Goal: Task Accomplishment & Management: Use online tool/utility

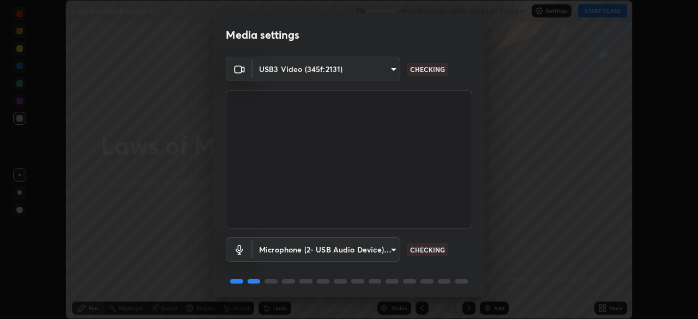
scroll to position [39, 0]
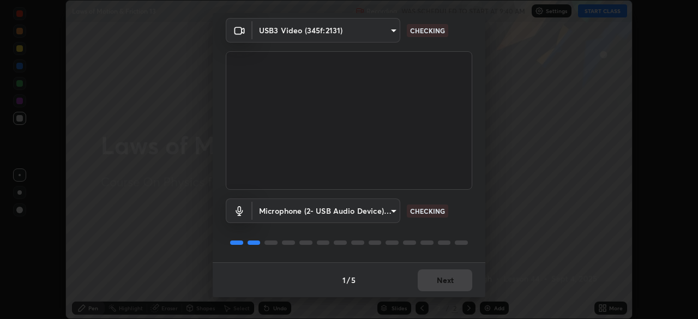
click at [428, 286] on div "1 / 5 Next" at bounding box center [349, 279] width 273 height 35
click at [432, 285] on div "1 / 5 Next" at bounding box center [349, 279] width 273 height 35
click at [430, 284] on div "1 / 5 Next" at bounding box center [349, 279] width 273 height 35
click at [428, 282] on div "1 / 5 Next" at bounding box center [349, 279] width 273 height 35
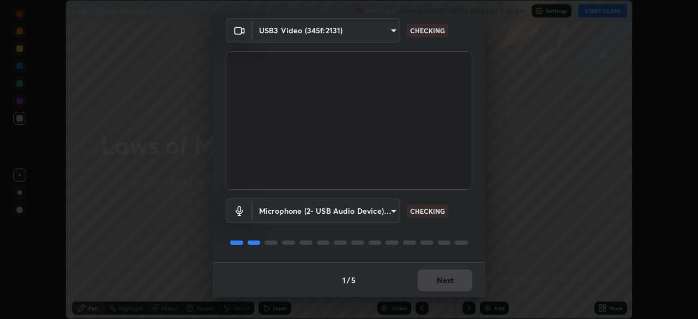
click at [426, 283] on div "1 / 5 Next" at bounding box center [349, 279] width 273 height 35
click at [427, 284] on div "1 / 5 Next" at bounding box center [349, 279] width 273 height 35
click at [427, 286] on div "1 / 5 Next" at bounding box center [349, 279] width 273 height 35
click at [426, 285] on div "1 / 5 Next" at bounding box center [349, 279] width 273 height 35
click at [430, 280] on div "1 / 5 Next" at bounding box center [349, 279] width 273 height 35
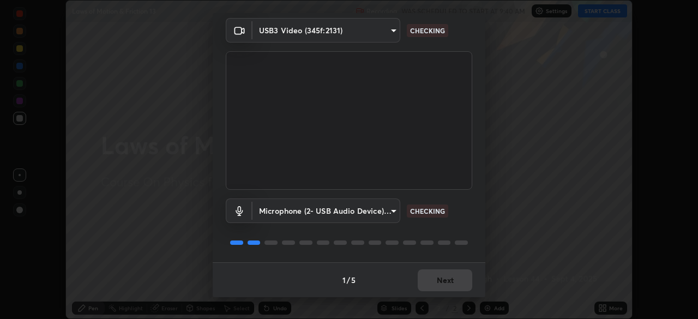
click at [432, 281] on div "1 / 5 Next" at bounding box center [349, 279] width 273 height 35
click at [434, 283] on div "1 / 5 Next" at bounding box center [349, 279] width 273 height 35
click at [436, 281] on div "1 / 5 Next" at bounding box center [349, 279] width 273 height 35
click at [437, 283] on div "1 / 5 Next" at bounding box center [349, 279] width 273 height 35
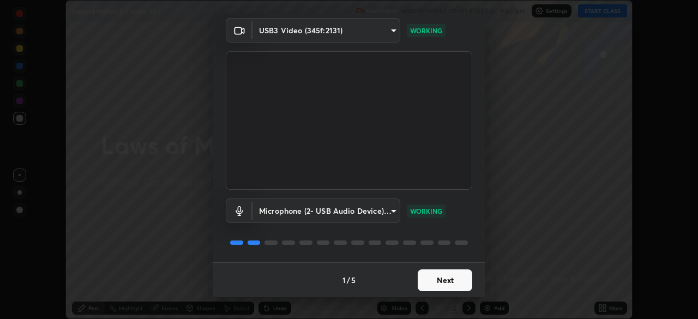
click at [437, 285] on button "Next" at bounding box center [445, 280] width 55 height 22
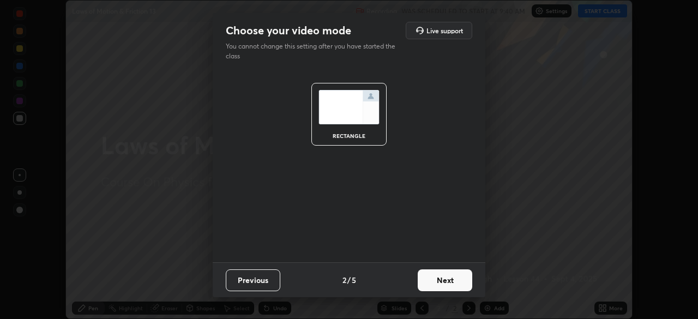
click at [437, 283] on button "Next" at bounding box center [445, 280] width 55 height 22
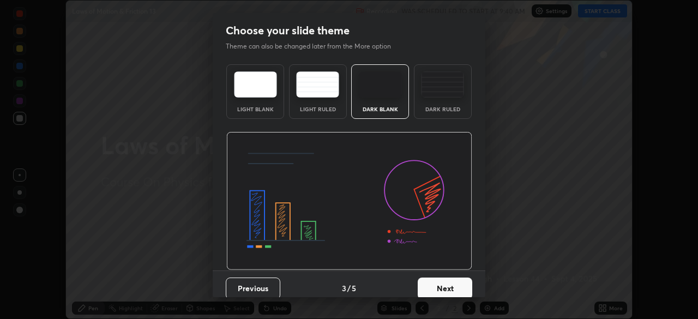
click at [437, 285] on button "Next" at bounding box center [445, 289] width 55 height 22
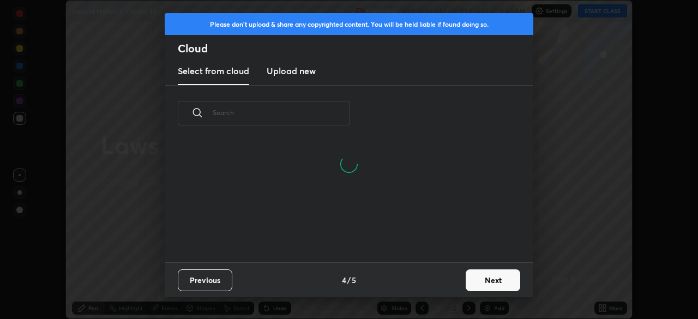
click at [479, 278] on button "Next" at bounding box center [493, 280] width 55 height 22
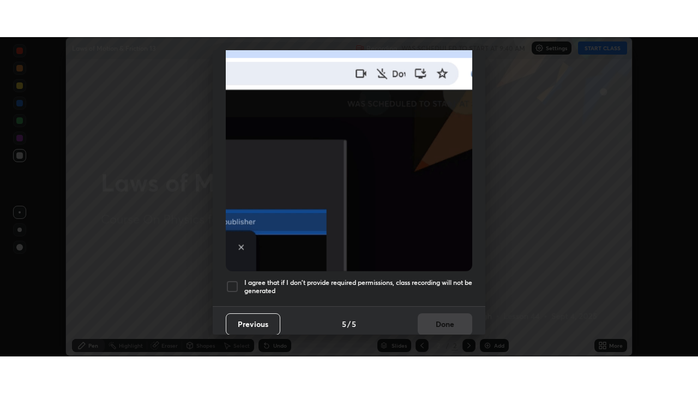
scroll to position [261, 0]
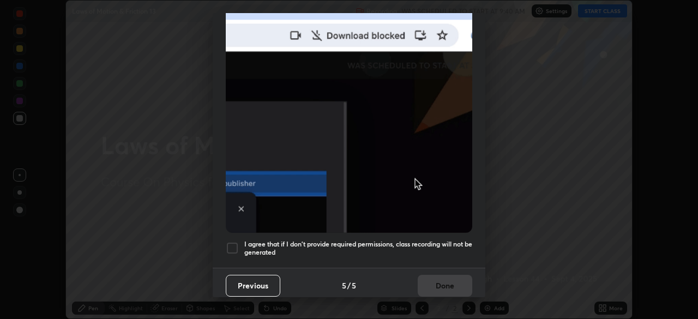
click at [230, 242] on div at bounding box center [232, 248] width 13 height 13
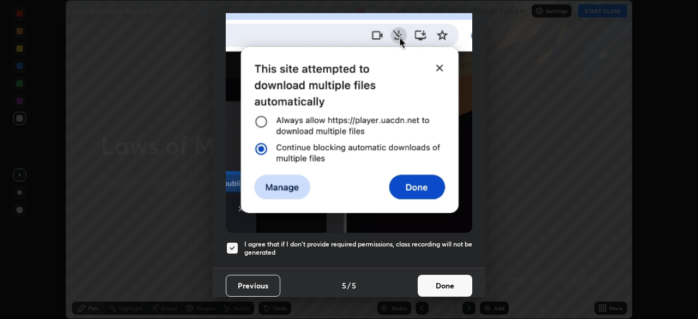
click at [440, 284] on button "Done" at bounding box center [445, 286] width 55 height 22
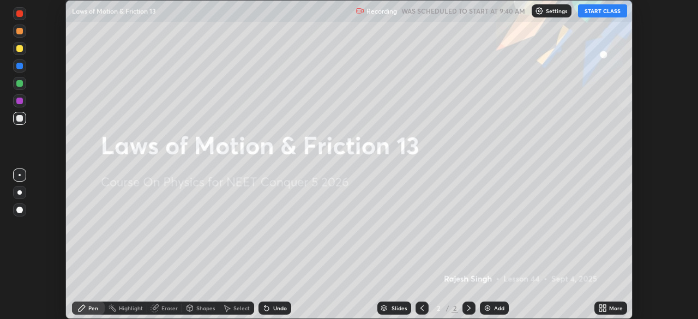
click at [601, 306] on icon at bounding box center [600, 306] width 3 height 3
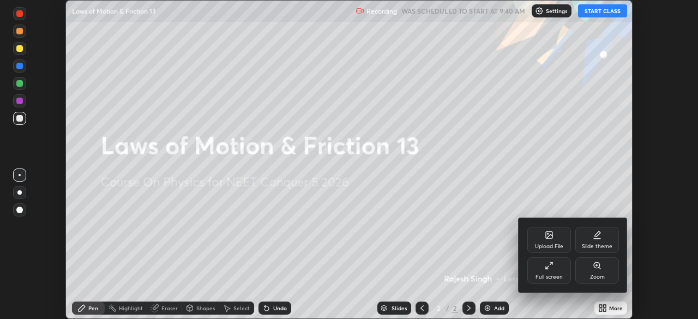
click at [544, 269] on div "Full screen" at bounding box center [549, 270] width 44 height 26
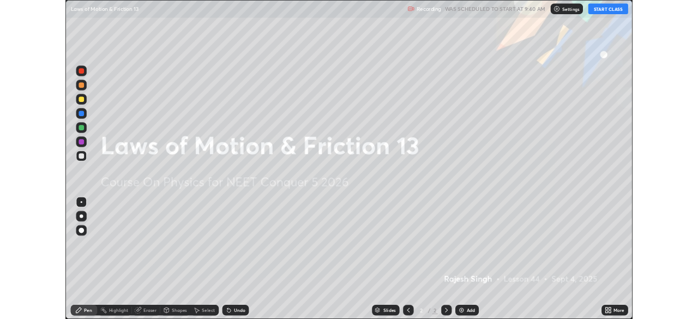
scroll to position [393, 698]
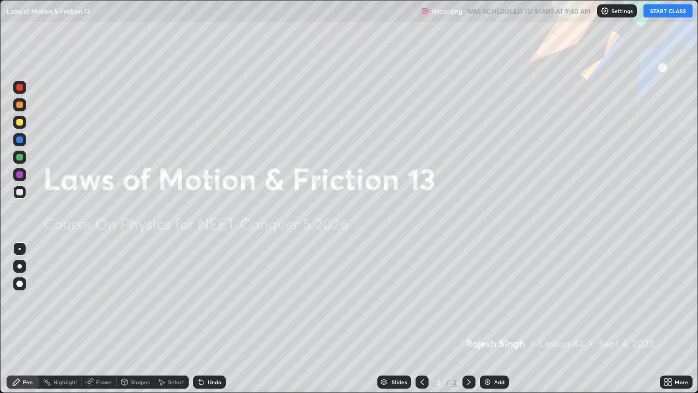
click at [676, 319] on div "More" at bounding box center [682, 381] width 14 height 5
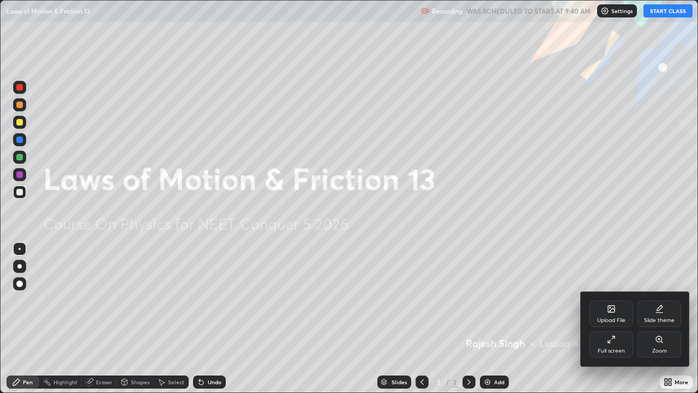
click at [614, 319] on icon at bounding box center [611, 339] width 9 height 9
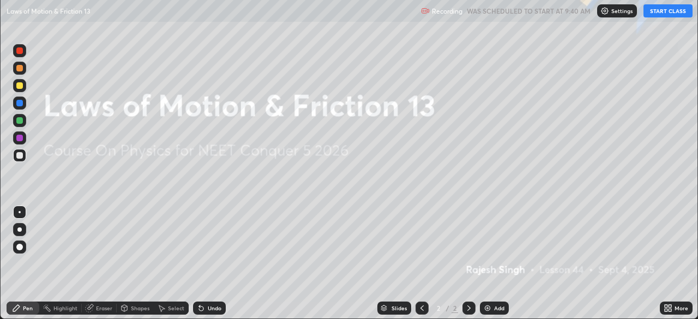
scroll to position [54223, 53844]
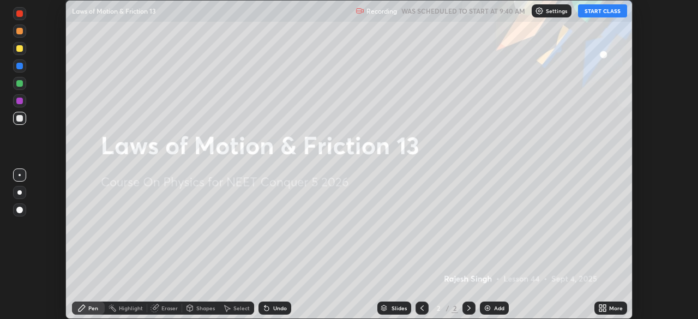
click at [604, 306] on icon at bounding box center [604, 306] width 3 height 3
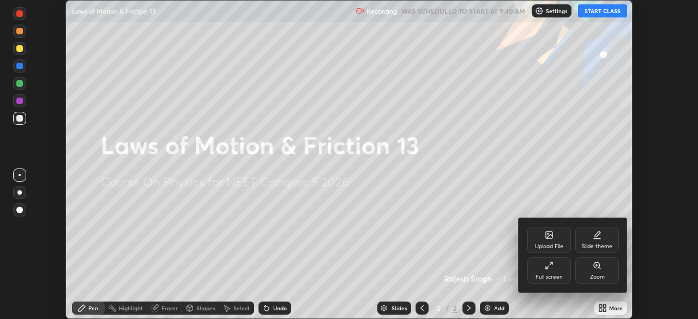
click at [545, 238] on icon at bounding box center [549, 235] width 9 height 9
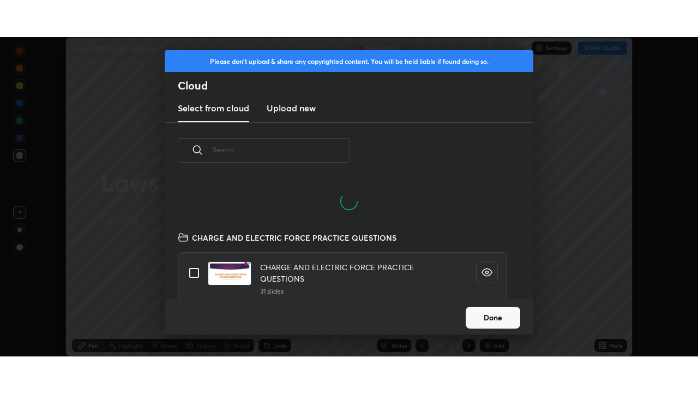
scroll to position [69, 350]
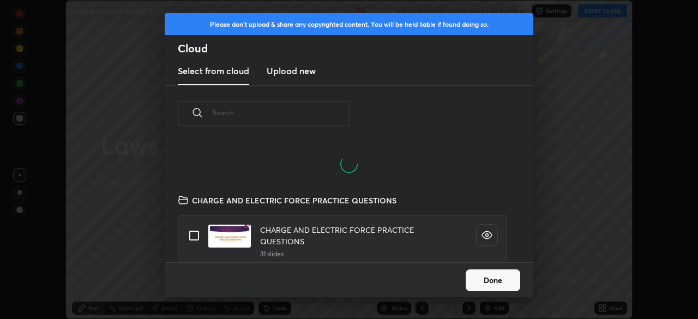
click at [280, 69] on h3 "Upload new" at bounding box center [291, 70] width 49 height 13
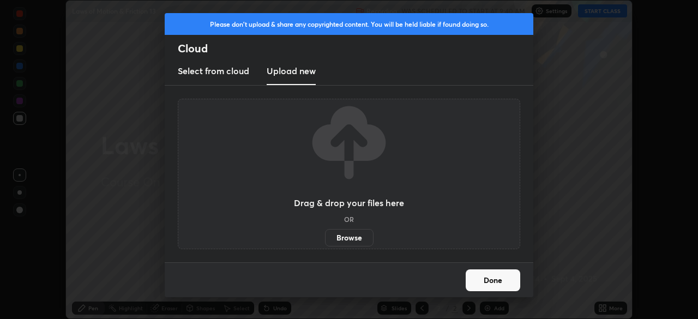
click at [344, 236] on label "Browse" at bounding box center [349, 237] width 49 height 17
click at [325, 236] on input "Browse" at bounding box center [325, 237] width 0 height 17
click at [355, 234] on label "Browse" at bounding box center [349, 237] width 49 height 17
click at [325, 234] on input "Browse" at bounding box center [325, 237] width 0 height 17
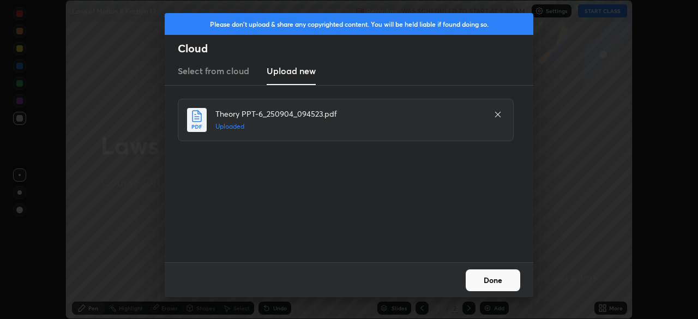
click at [485, 279] on button "Done" at bounding box center [493, 280] width 55 height 22
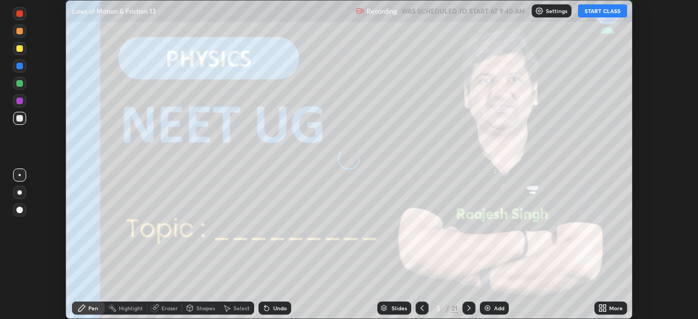
click at [601, 306] on icon at bounding box center [600, 306] width 3 height 3
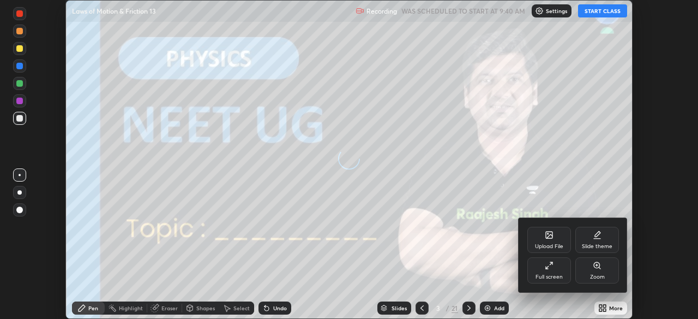
click at [550, 260] on div "Full screen" at bounding box center [549, 270] width 44 height 26
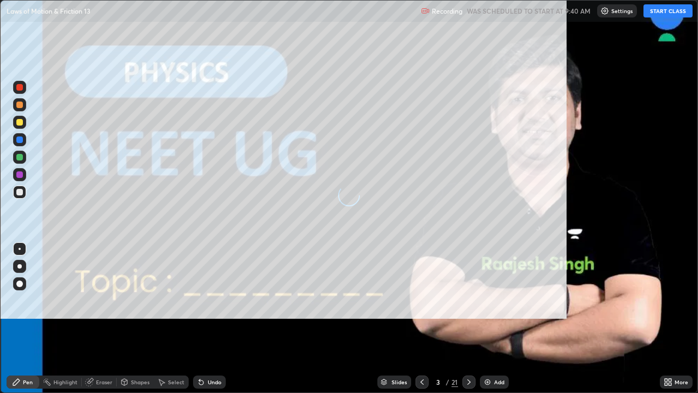
scroll to position [393, 698]
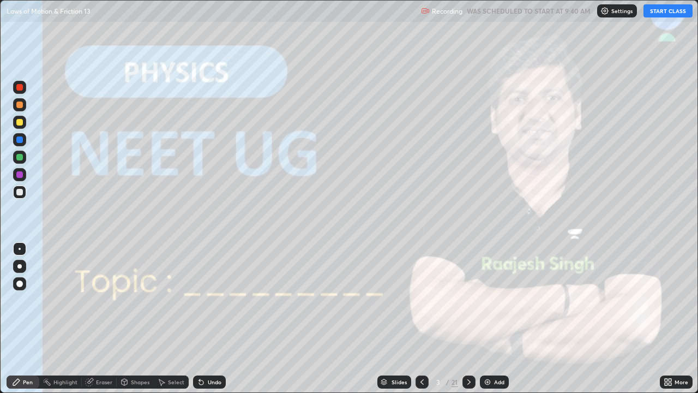
click at [665, 13] on button "START CLASS" at bounding box center [668, 10] width 49 height 13
click at [466, 319] on icon at bounding box center [469, 381] width 9 height 9
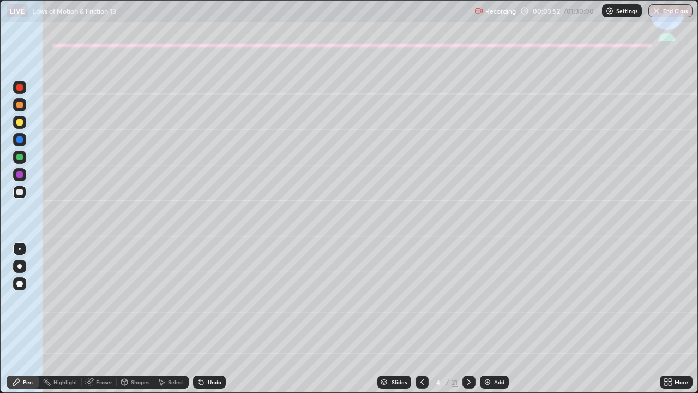
click at [22, 121] on div at bounding box center [19, 122] width 7 height 7
click at [22, 267] on div at bounding box center [19, 266] width 13 height 13
click at [17, 142] on div at bounding box center [19, 139] width 13 height 13
click at [203, 319] on icon at bounding box center [201, 381] width 9 height 9
click at [209, 319] on div "Undo" at bounding box center [215, 381] width 14 height 5
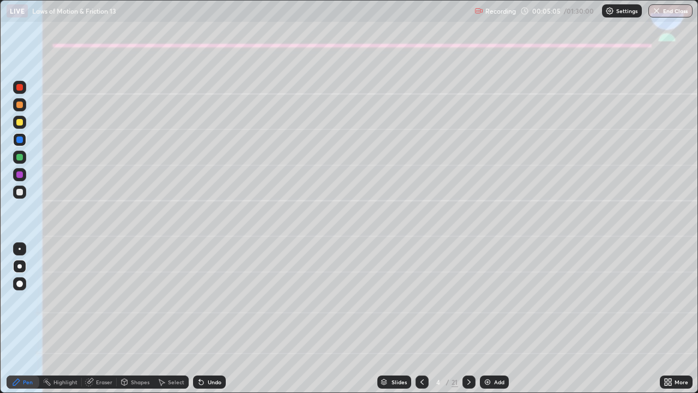
click at [208, 319] on div "Undo" at bounding box center [215, 381] width 14 height 5
click at [199, 319] on icon at bounding box center [199, 379] width 1 height 1
click at [133, 319] on div "Shapes" at bounding box center [140, 381] width 19 height 5
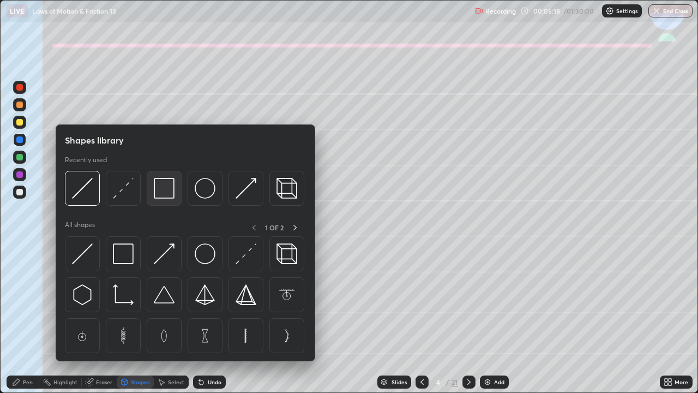
click at [164, 195] on img at bounding box center [164, 188] width 21 height 21
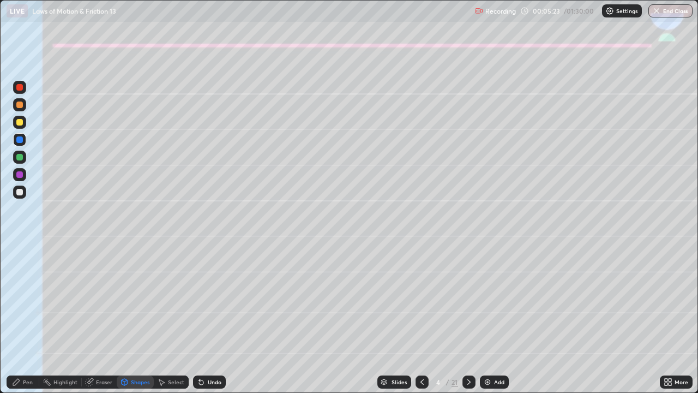
click at [23, 319] on div "Pen" at bounding box center [28, 381] width 10 height 5
click at [101, 319] on div "Eraser" at bounding box center [104, 381] width 16 height 5
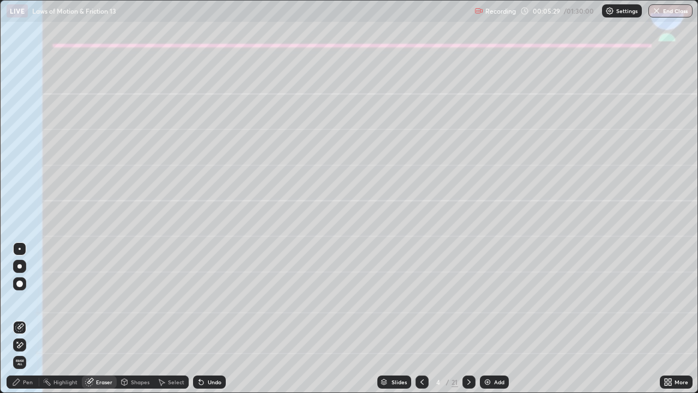
click at [15, 319] on div "Pen" at bounding box center [23, 381] width 33 height 13
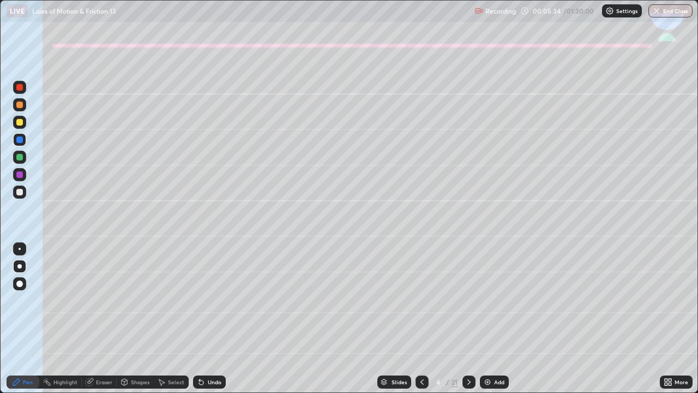
click at [131, 319] on div "Shapes" at bounding box center [140, 381] width 19 height 5
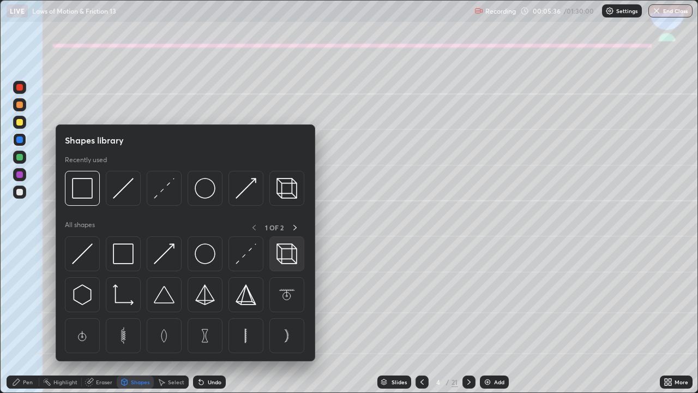
click at [280, 250] on img at bounding box center [287, 253] width 21 height 21
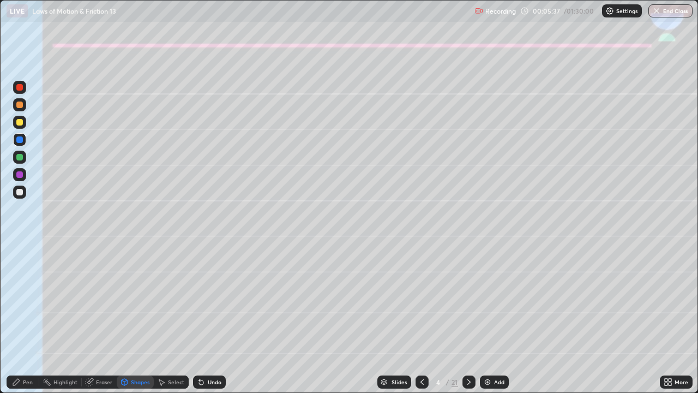
click at [20, 106] on div at bounding box center [19, 104] width 7 height 7
click at [19, 319] on icon at bounding box center [16, 382] width 7 height 7
click at [16, 140] on div at bounding box center [19, 139] width 7 height 7
click at [19, 106] on div at bounding box center [19, 104] width 7 height 7
click at [20, 123] on div at bounding box center [19, 122] width 7 height 7
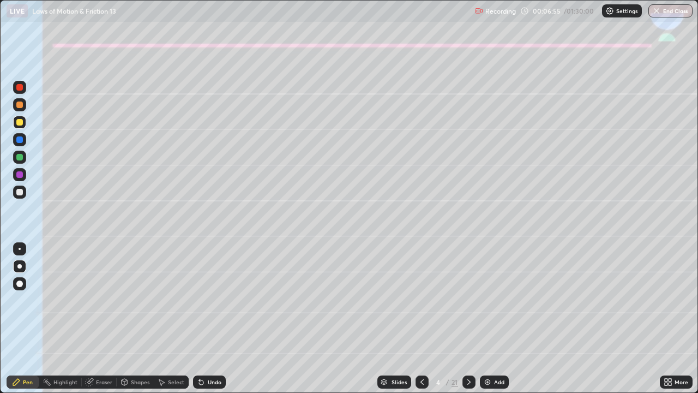
click at [19, 159] on div at bounding box center [19, 157] width 7 height 7
click at [19, 110] on div at bounding box center [19, 104] width 13 height 13
click at [19, 193] on div at bounding box center [19, 192] width 7 height 7
click at [140, 319] on div "Shapes" at bounding box center [140, 381] width 19 height 5
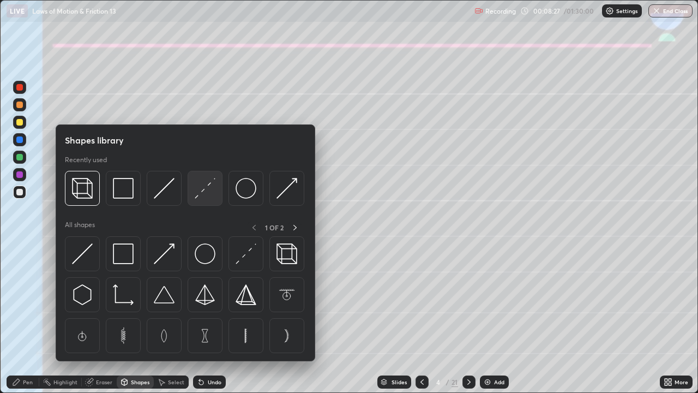
click at [208, 185] on img at bounding box center [205, 188] width 21 height 21
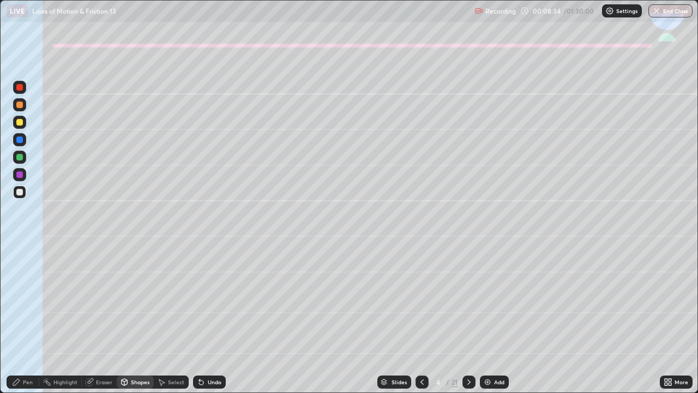
click at [30, 319] on div "Pen" at bounding box center [23, 381] width 33 height 13
click at [200, 319] on icon at bounding box center [201, 382] width 4 height 4
click at [200, 319] on icon at bounding box center [201, 381] width 9 height 9
click at [22, 158] on div at bounding box center [19, 157] width 7 height 7
click at [134, 319] on div "Shapes" at bounding box center [140, 381] width 19 height 5
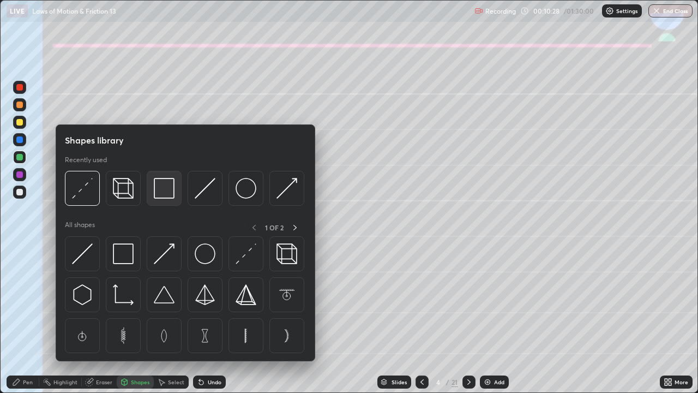
click at [163, 189] on img at bounding box center [164, 188] width 21 height 21
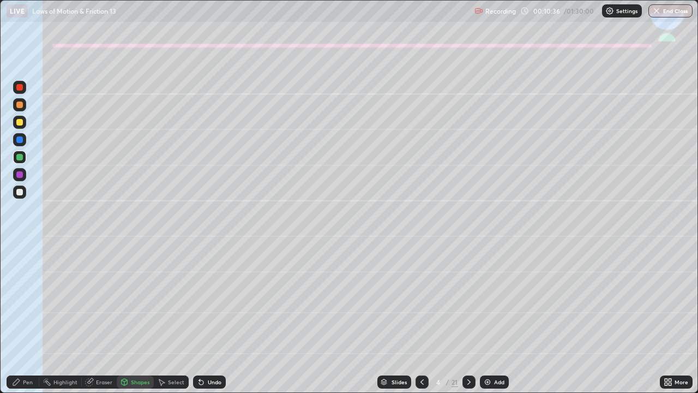
click at [34, 319] on div "Pen" at bounding box center [23, 381] width 33 height 13
click at [20, 189] on div at bounding box center [19, 192] width 7 height 7
click at [469, 319] on icon at bounding box center [469, 381] width 9 height 9
click at [21, 123] on div at bounding box center [19, 122] width 7 height 7
click at [140, 319] on div "Shapes" at bounding box center [140, 381] width 19 height 5
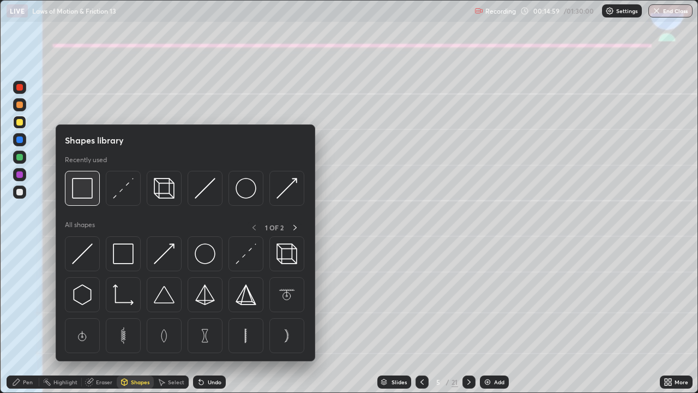
click at [88, 190] on img at bounding box center [82, 188] width 21 height 21
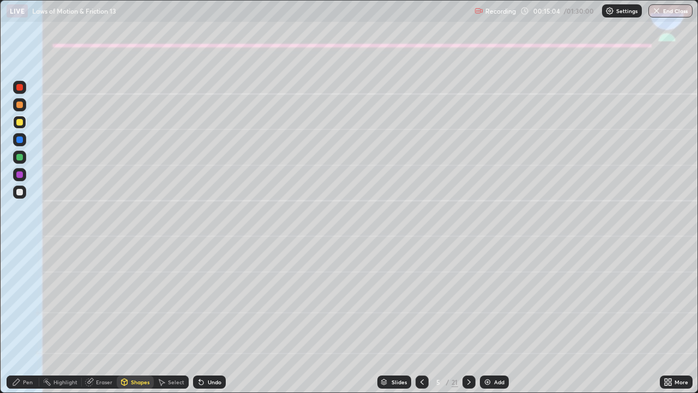
click at [100, 319] on div "Eraser" at bounding box center [99, 381] width 35 height 13
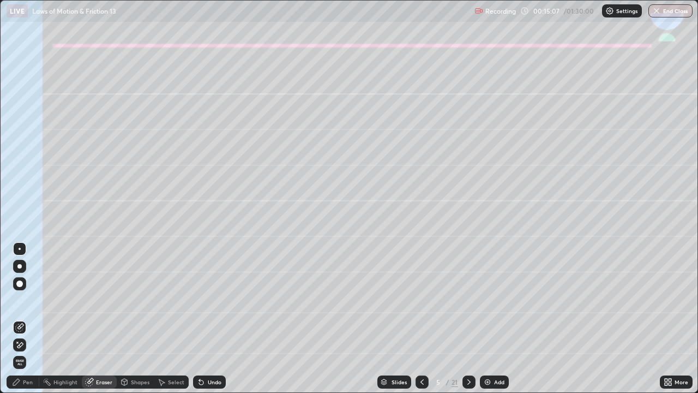
click at [22, 319] on div "Pen" at bounding box center [23, 381] width 33 height 13
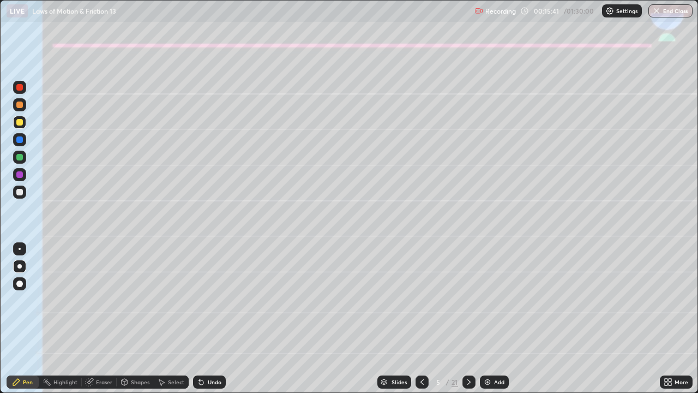
click at [17, 193] on div at bounding box center [19, 192] width 7 height 7
click at [142, 319] on div "Shapes" at bounding box center [140, 381] width 19 height 5
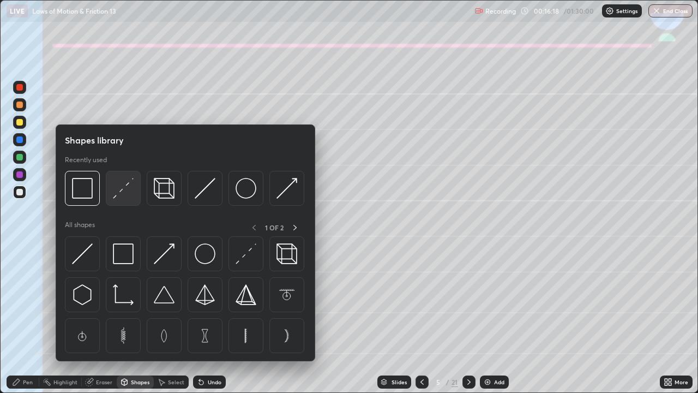
click at [130, 188] on img at bounding box center [123, 188] width 21 height 21
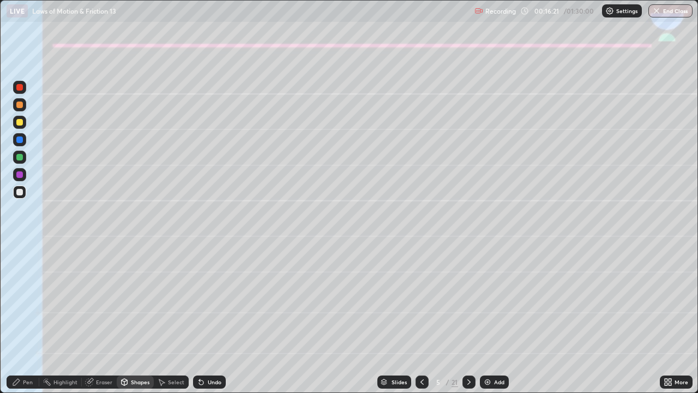
click at [16, 125] on div at bounding box center [19, 122] width 13 height 13
click at [171, 319] on div "Select" at bounding box center [176, 381] width 16 height 5
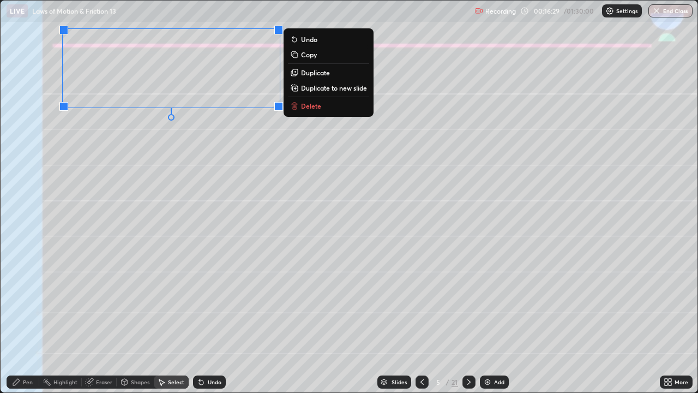
click at [327, 74] on p "Duplicate" at bounding box center [315, 72] width 29 height 9
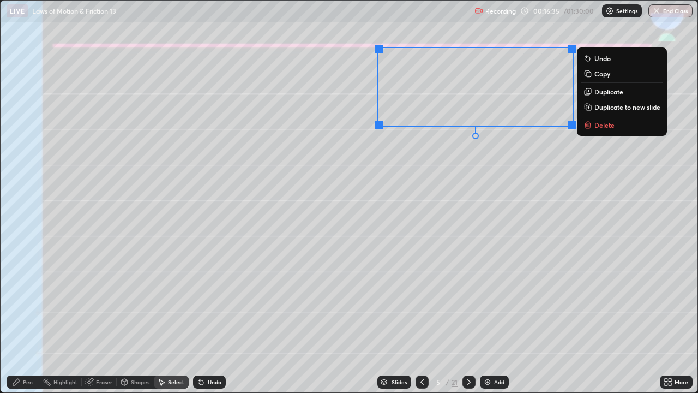
click at [379, 225] on div "0 ° Undo Copy Duplicate Duplicate to new slide Delete" at bounding box center [349, 197] width 697 height 392
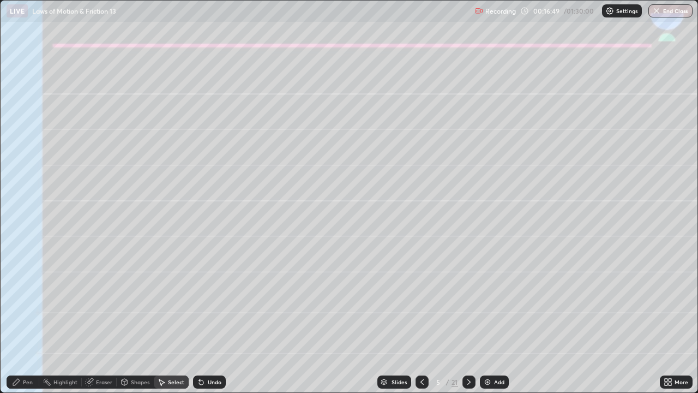
click at [30, 319] on div "Pen" at bounding box center [28, 381] width 10 height 5
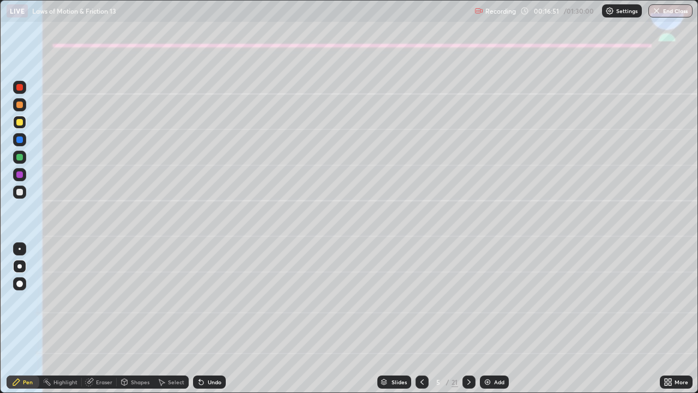
click at [103, 319] on div "Eraser" at bounding box center [104, 381] width 16 height 5
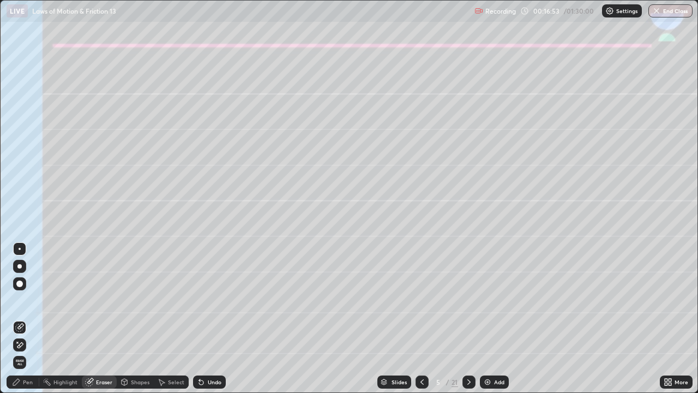
click at [25, 319] on div "Pen" at bounding box center [28, 381] width 10 height 5
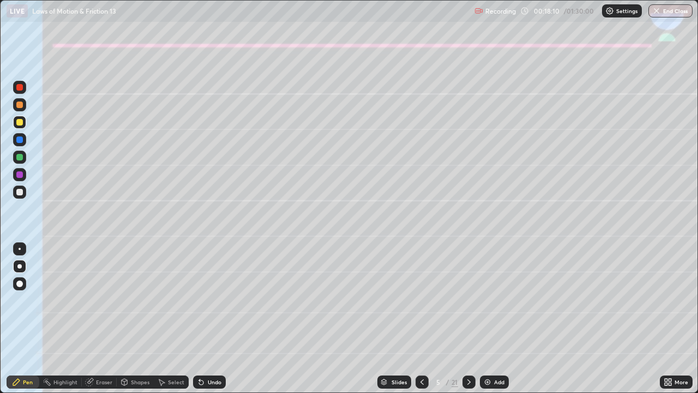
click at [26, 191] on div at bounding box center [19, 191] width 13 height 13
click at [212, 319] on div "Undo" at bounding box center [209, 381] width 33 height 13
click at [19, 124] on div at bounding box center [19, 122] width 7 height 7
click at [19, 159] on div at bounding box center [19, 157] width 7 height 7
click at [20, 196] on div at bounding box center [19, 191] width 13 height 13
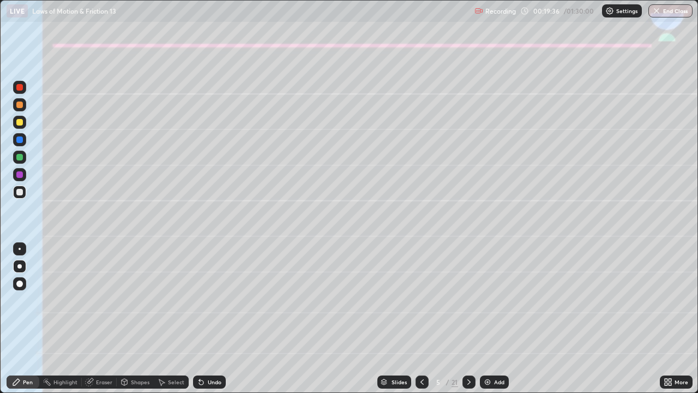
click at [20, 158] on div at bounding box center [19, 157] width 7 height 7
click at [100, 319] on div "Eraser" at bounding box center [104, 381] width 16 height 5
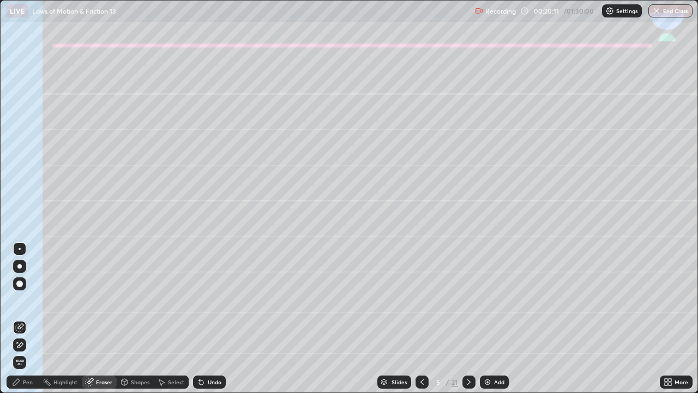
click at [32, 319] on div "Pen" at bounding box center [23, 381] width 33 height 13
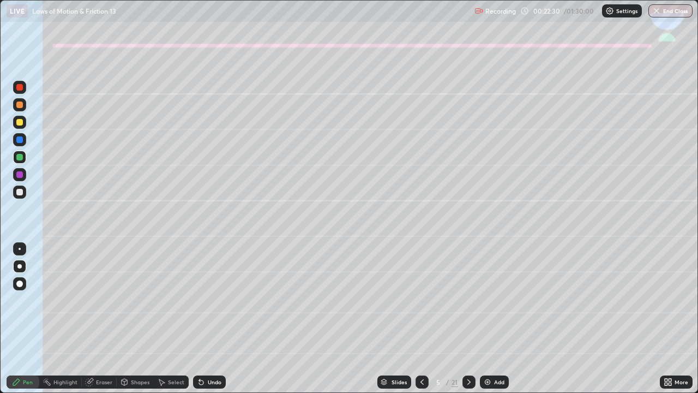
click at [468, 319] on icon at bounding box center [469, 381] width 9 height 9
click at [421, 319] on icon at bounding box center [422, 381] width 3 height 5
click at [468, 319] on icon at bounding box center [469, 381] width 9 height 9
click at [19, 124] on div at bounding box center [19, 122] width 7 height 7
click at [131, 319] on div "Shapes" at bounding box center [140, 381] width 19 height 5
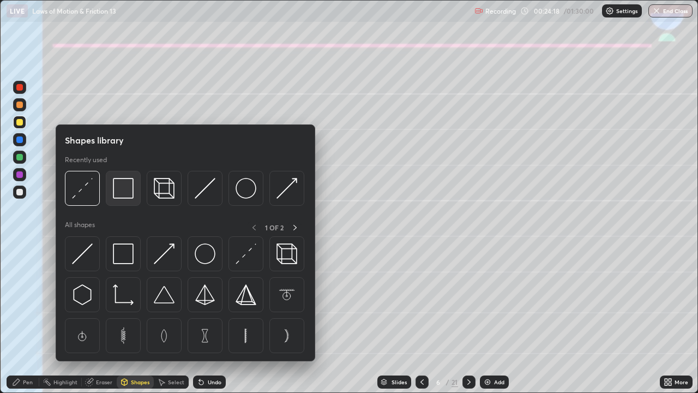
click at [123, 189] on img at bounding box center [123, 188] width 21 height 21
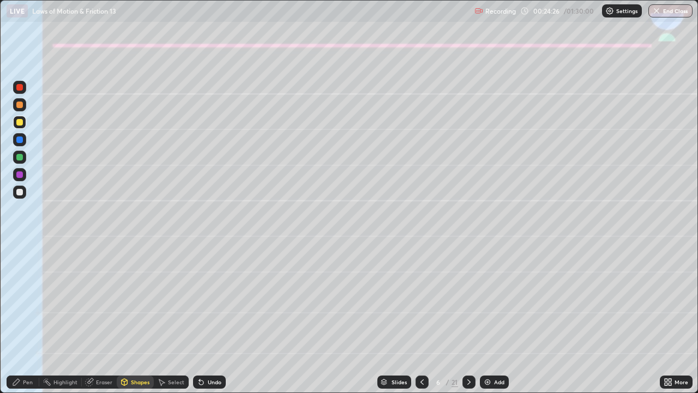
click at [20, 319] on div "Pen" at bounding box center [23, 381] width 33 height 13
click at [203, 319] on icon at bounding box center [201, 381] width 9 height 9
click at [19, 192] on div at bounding box center [19, 192] width 7 height 7
click at [21, 157] on div at bounding box center [19, 157] width 7 height 7
click at [20, 105] on div at bounding box center [19, 104] width 7 height 7
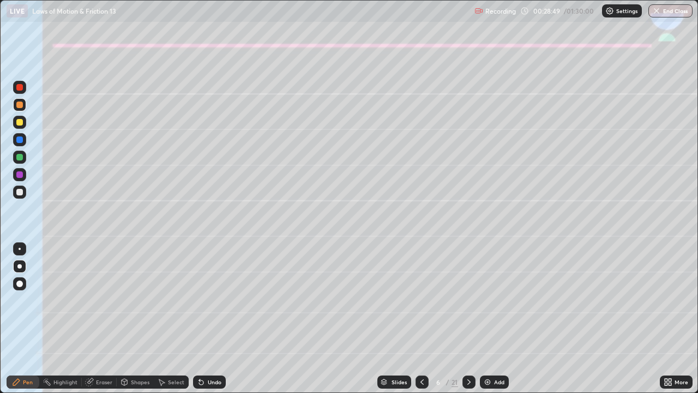
click at [469, 319] on icon at bounding box center [469, 381] width 9 height 9
click at [19, 126] on div at bounding box center [19, 122] width 13 height 13
click at [138, 319] on div "Shapes" at bounding box center [135, 381] width 37 height 13
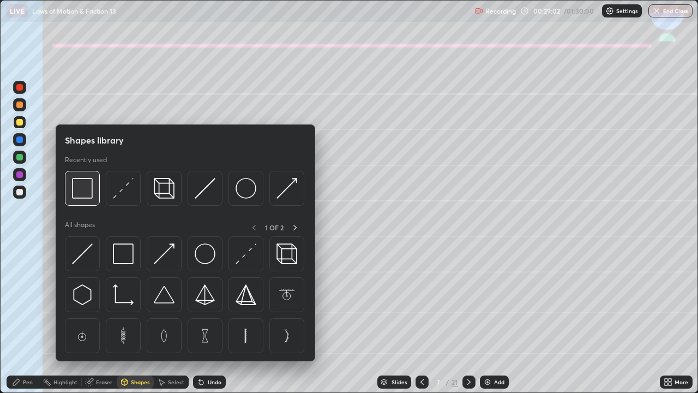
click at [85, 190] on img at bounding box center [82, 188] width 21 height 21
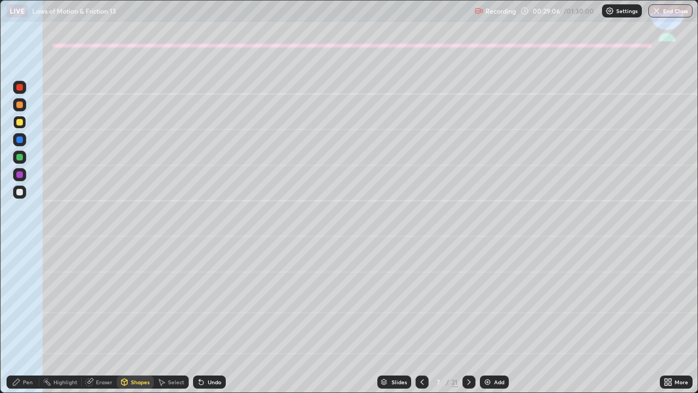
click at [30, 319] on div "Pen" at bounding box center [23, 381] width 33 height 13
click at [199, 319] on icon at bounding box center [201, 382] width 4 height 4
click at [20, 191] on div at bounding box center [19, 192] width 7 height 7
click at [18, 106] on div at bounding box center [19, 104] width 7 height 7
click at [101, 319] on div "Eraser" at bounding box center [104, 381] width 16 height 5
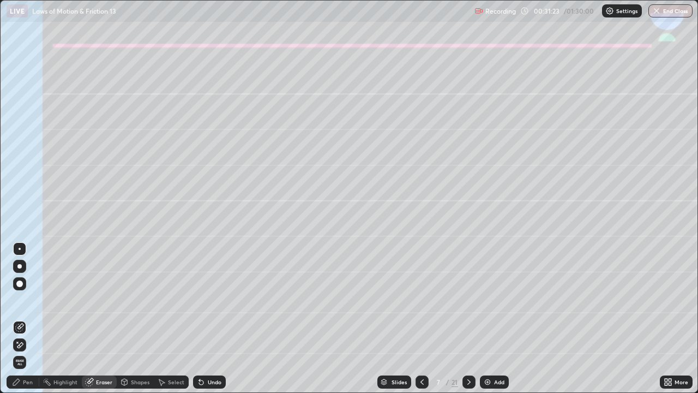
click at [25, 319] on div "Pen" at bounding box center [23, 381] width 33 height 13
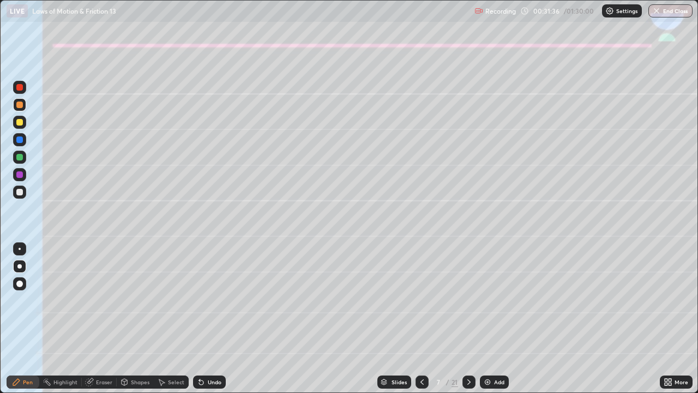
click at [20, 192] on div at bounding box center [19, 192] width 7 height 7
click at [219, 319] on div "Undo" at bounding box center [209, 381] width 33 height 13
click at [213, 319] on div "Undo" at bounding box center [215, 381] width 14 height 5
click at [208, 319] on div "Undo" at bounding box center [215, 381] width 14 height 5
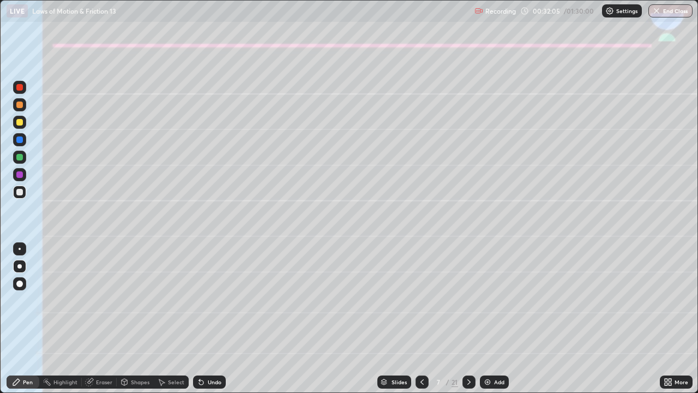
click at [106, 319] on div "Eraser" at bounding box center [104, 381] width 16 height 5
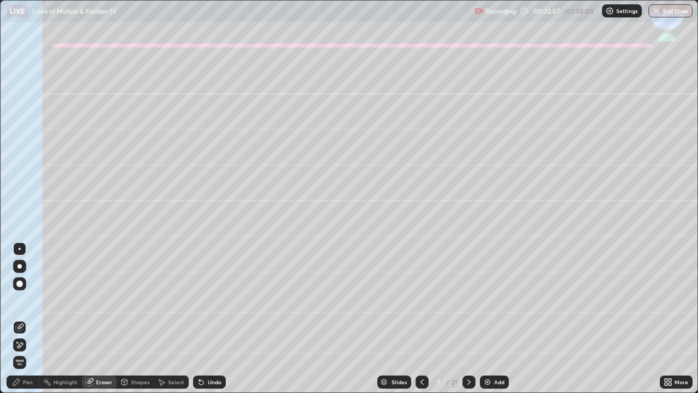
click at [27, 319] on div "Pen" at bounding box center [28, 381] width 10 height 5
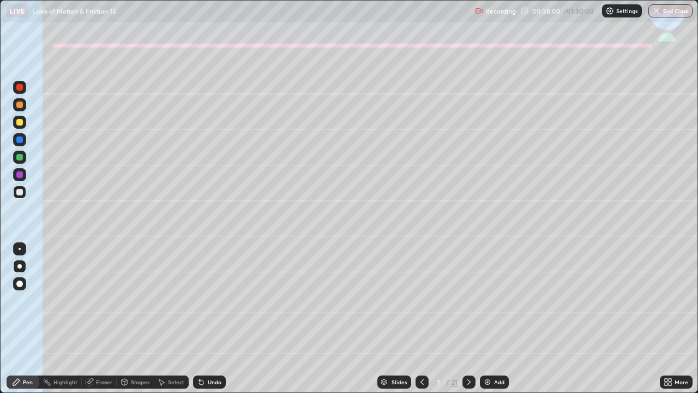
click at [469, 319] on icon at bounding box center [469, 381] width 9 height 9
click at [19, 125] on div at bounding box center [19, 122] width 7 height 7
click at [20, 189] on div at bounding box center [19, 192] width 7 height 7
click at [146, 319] on div "Shapes" at bounding box center [140, 381] width 19 height 5
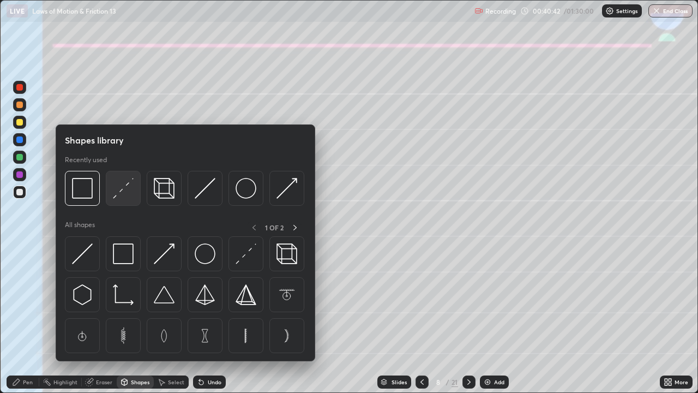
click at [124, 189] on img at bounding box center [123, 188] width 21 height 21
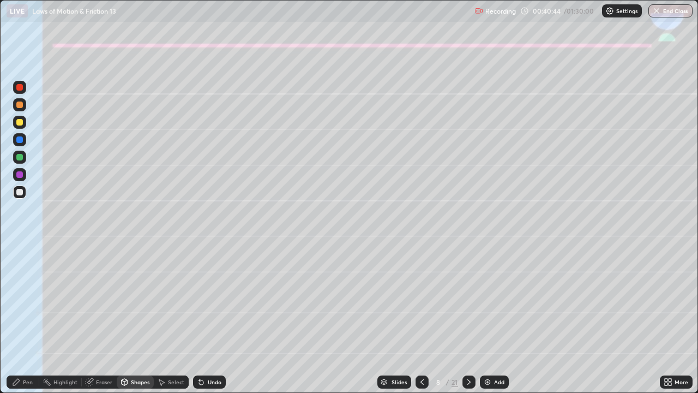
click at [20, 157] on div at bounding box center [19, 157] width 7 height 7
click at [143, 319] on div "Shapes" at bounding box center [140, 381] width 19 height 5
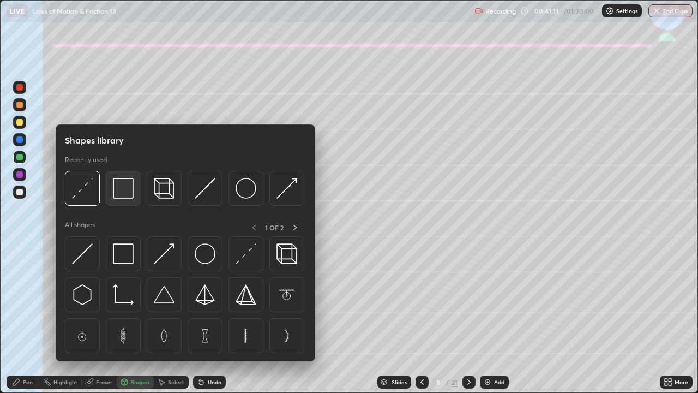
click at [126, 187] on img at bounding box center [123, 188] width 21 height 21
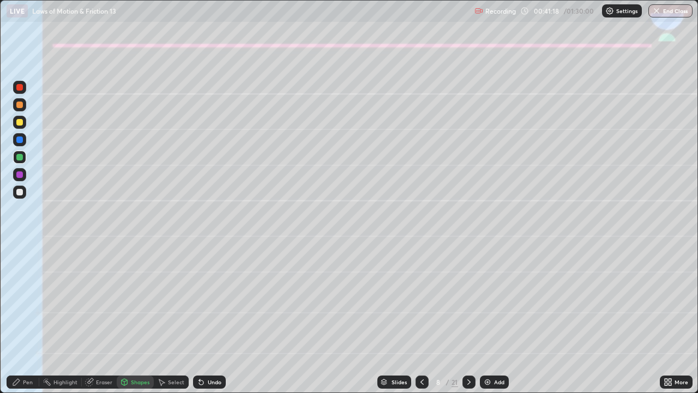
click at [29, 319] on div "Pen" at bounding box center [28, 381] width 10 height 5
click at [204, 319] on div "Undo" at bounding box center [209, 381] width 33 height 13
click at [205, 319] on div "Undo" at bounding box center [209, 381] width 33 height 13
click at [203, 319] on div "Undo" at bounding box center [209, 381] width 33 height 13
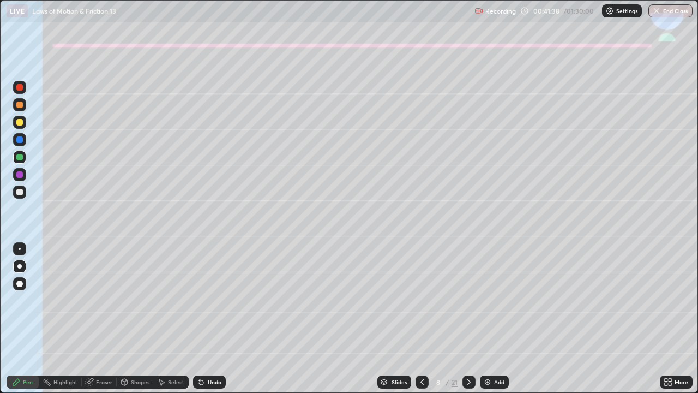
click at [202, 319] on div "Undo" at bounding box center [209, 381] width 33 height 13
click at [201, 319] on div "Undo" at bounding box center [209, 381] width 33 height 13
click at [205, 319] on div "Undo" at bounding box center [209, 381] width 33 height 13
click at [141, 319] on div "Shapes" at bounding box center [140, 381] width 19 height 5
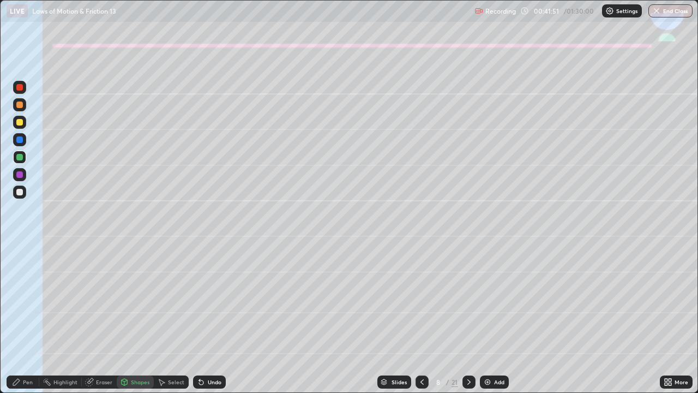
click at [33, 319] on div "Pen" at bounding box center [23, 381] width 33 height 13
click at [16, 196] on div at bounding box center [19, 191] width 13 height 13
click at [132, 319] on div "Shapes" at bounding box center [140, 381] width 19 height 5
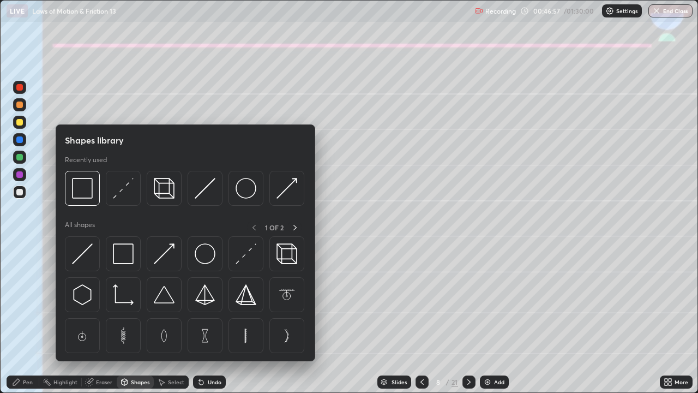
click at [106, 319] on div "Eraser" at bounding box center [104, 381] width 16 height 5
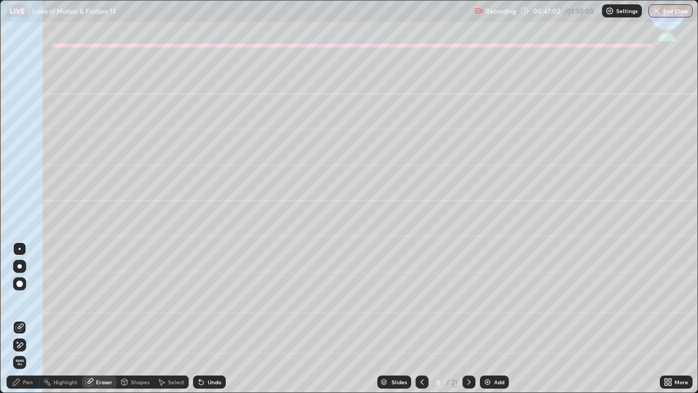
click at [30, 319] on div "Pen" at bounding box center [28, 381] width 10 height 5
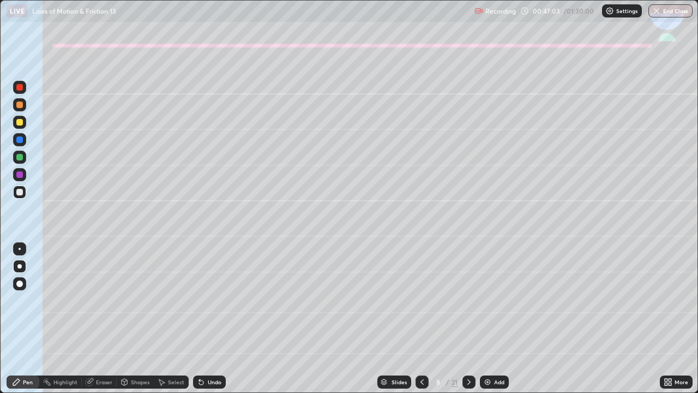
click at [20, 163] on div at bounding box center [19, 157] width 13 height 13
click at [21, 191] on div at bounding box center [19, 192] width 7 height 7
click at [469, 319] on icon at bounding box center [468, 381] width 3 height 5
click at [199, 319] on icon at bounding box center [201, 382] width 4 height 4
click at [199, 319] on icon at bounding box center [199, 379] width 1 height 1
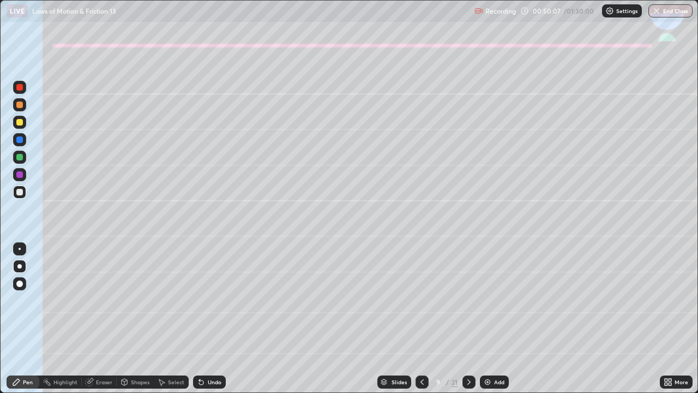
click at [421, 319] on icon at bounding box center [422, 381] width 3 height 5
click at [469, 319] on icon at bounding box center [469, 381] width 9 height 9
click at [422, 319] on icon at bounding box center [422, 381] width 9 height 9
click at [469, 319] on icon at bounding box center [469, 381] width 9 height 9
click at [422, 319] on icon at bounding box center [422, 381] width 9 height 9
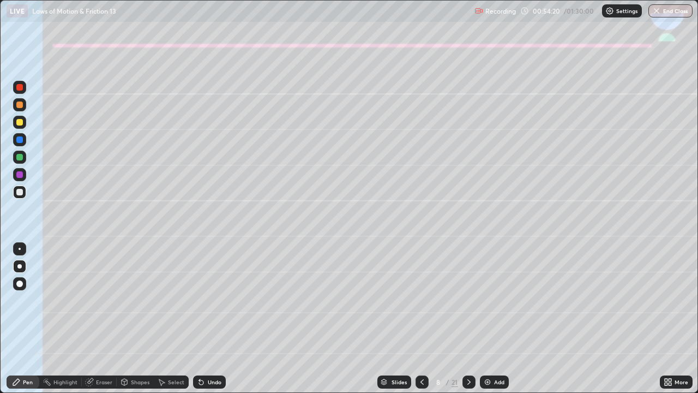
click at [24, 158] on div at bounding box center [19, 157] width 13 height 13
click at [470, 319] on icon at bounding box center [469, 381] width 9 height 9
click at [466, 319] on icon at bounding box center [469, 381] width 9 height 9
click at [418, 319] on icon at bounding box center [422, 381] width 9 height 9
click at [137, 319] on div "Shapes" at bounding box center [140, 381] width 19 height 5
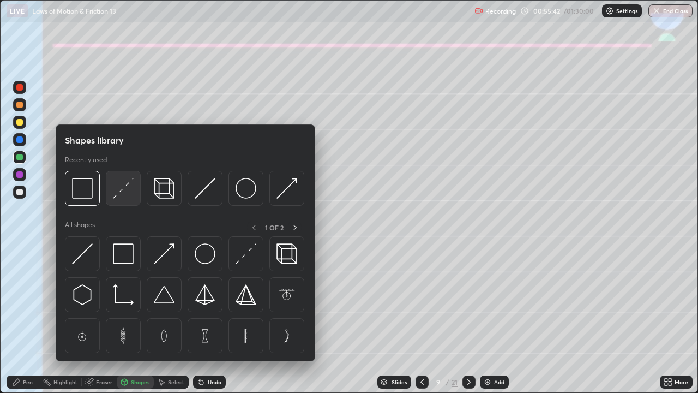
click at [116, 193] on img at bounding box center [123, 188] width 21 height 21
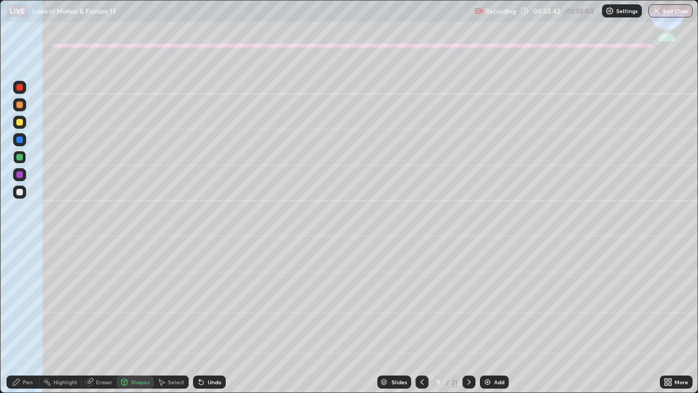
click at [21, 189] on div at bounding box center [19, 192] width 7 height 7
click at [134, 319] on div "Shapes" at bounding box center [135, 381] width 37 height 13
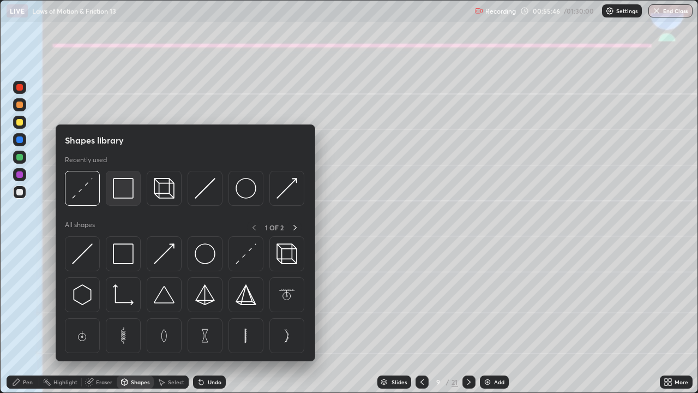
click at [122, 196] on img at bounding box center [123, 188] width 21 height 21
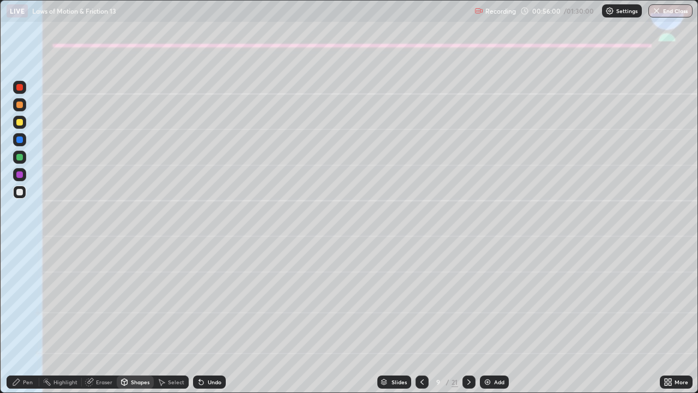
click at [24, 319] on div "Pen" at bounding box center [28, 381] width 10 height 5
click at [100, 319] on div "Eraser" at bounding box center [104, 381] width 16 height 5
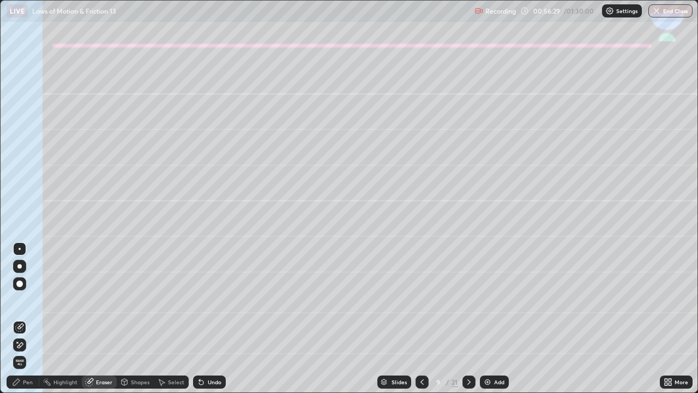
click at [32, 319] on div "Pen" at bounding box center [23, 381] width 33 height 13
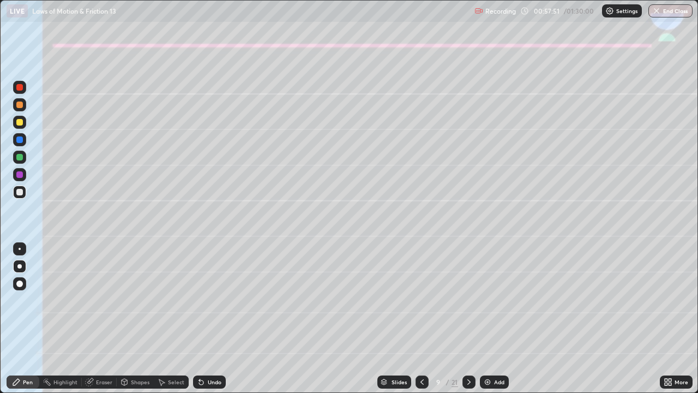
click at [18, 159] on div at bounding box center [19, 157] width 7 height 7
click at [26, 108] on div at bounding box center [19, 104] width 17 height 17
click at [22, 196] on div at bounding box center [19, 191] width 13 height 13
click at [213, 319] on div "Undo" at bounding box center [215, 381] width 14 height 5
click at [468, 319] on icon at bounding box center [469, 381] width 9 height 9
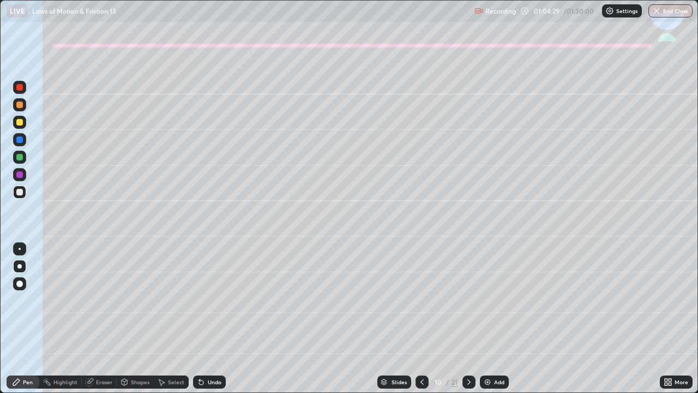
click at [421, 319] on icon at bounding box center [422, 381] width 9 height 9
click at [467, 319] on icon at bounding box center [469, 381] width 9 height 9
click at [19, 123] on div at bounding box center [19, 122] width 7 height 7
click at [137, 319] on div "Shapes" at bounding box center [140, 381] width 19 height 5
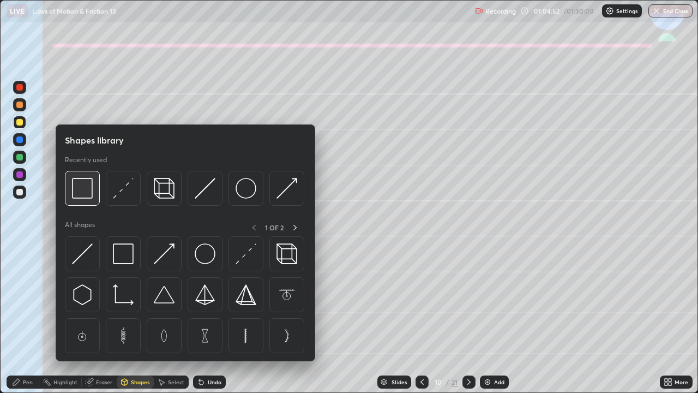
click at [87, 191] on img at bounding box center [82, 188] width 21 height 21
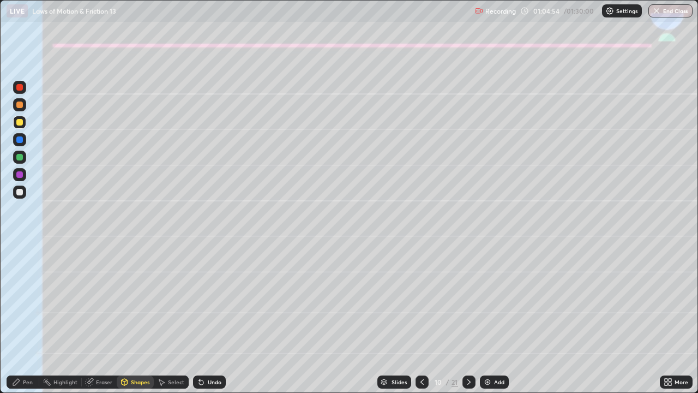
click at [31, 319] on div "Pen" at bounding box center [23, 381] width 33 height 13
click at [17, 190] on div at bounding box center [19, 192] width 7 height 7
click at [18, 123] on div at bounding box center [19, 122] width 7 height 7
click at [17, 157] on div at bounding box center [19, 157] width 7 height 7
click at [468, 319] on icon at bounding box center [469, 381] width 9 height 9
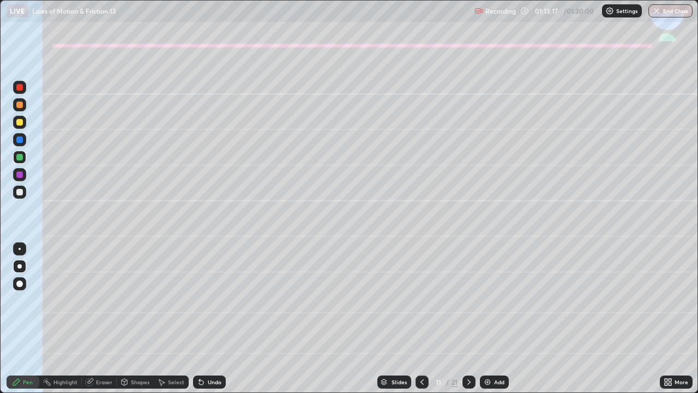
click at [21, 124] on div at bounding box center [19, 122] width 7 height 7
click at [134, 319] on div "Shapes" at bounding box center [140, 381] width 19 height 5
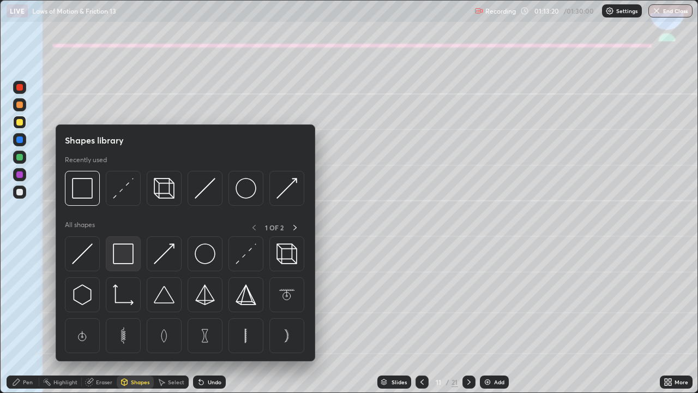
click at [124, 254] on img at bounding box center [123, 253] width 21 height 21
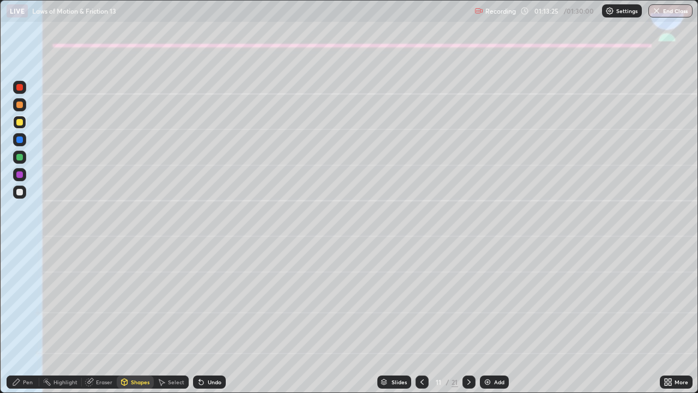
click at [141, 319] on div "Shapes" at bounding box center [140, 381] width 19 height 5
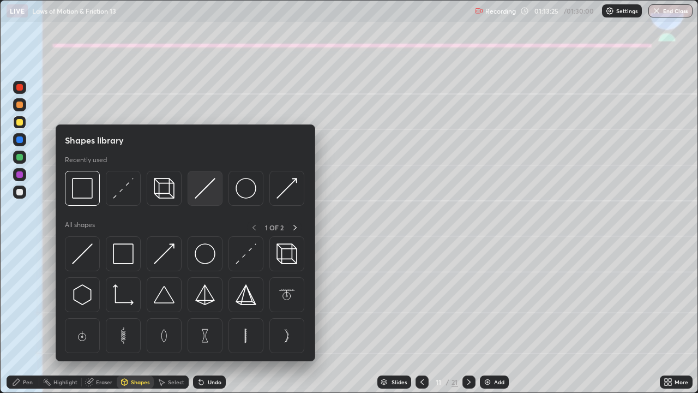
click at [200, 187] on img at bounding box center [205, 188] width 21 height 21
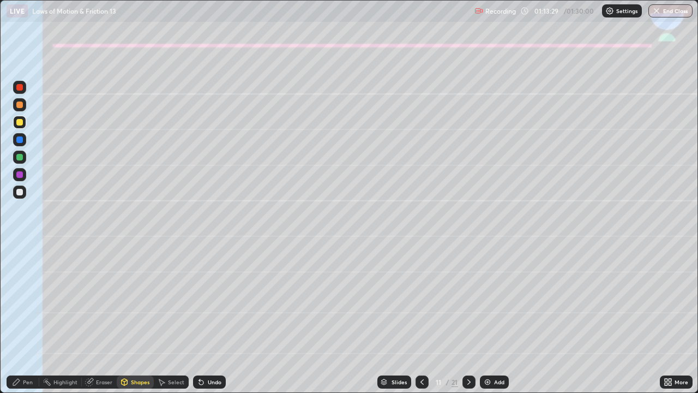
click at [28, 319] on div "Pen" at bounding box center [28, 381] width 10 height 5
click at [201, 319] on icon at bounding box center [201, 381] width 9 height 9
click at [17, 196] on div at bounding box center [19, 191] width 13 height 13
click at [20, 157] on div at bounding box center [19, 157] width 7 height 7
click at [211, 319] on div "Undo" at bounding box center [215, 381] width 14 height 5
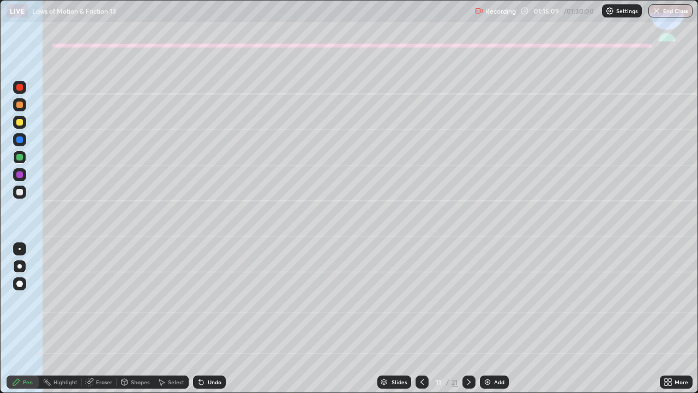
click at [142, 319] on div "Shapes" at bounding box center [140, 381] width 19 height 5
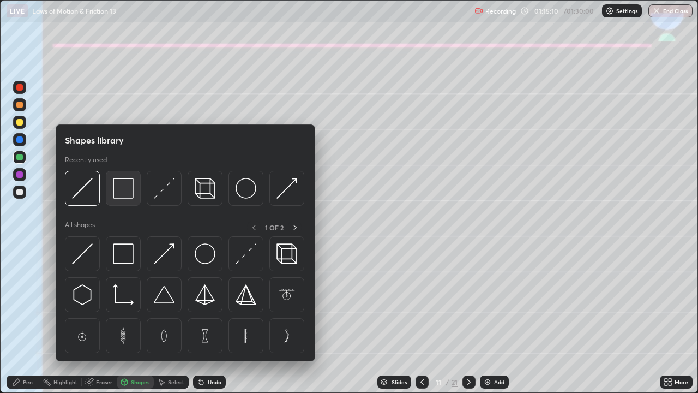
click at [124, 182] on img at bounding box center [123, 188] width 21 height 21
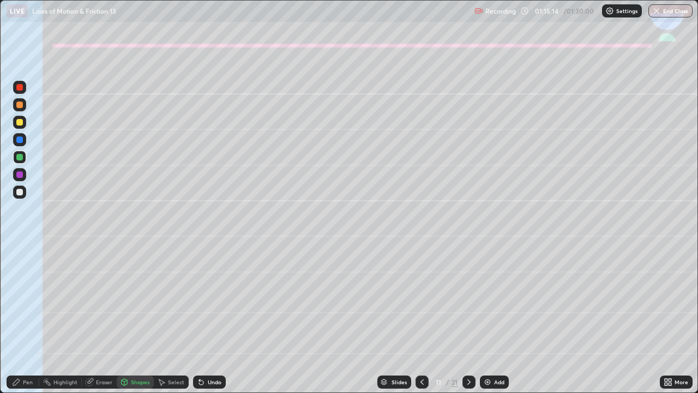
click at [135, 319] on div "Shapes" at bounding box center [140, 381] width 19 height 5
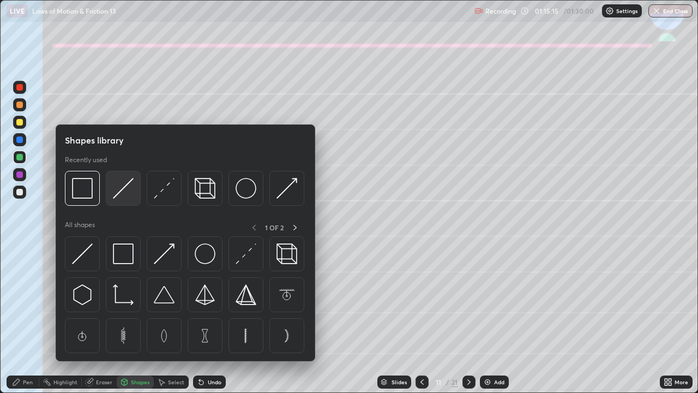
click at [126, 188] on img at bounding box center [123, 188] width 21 height 21
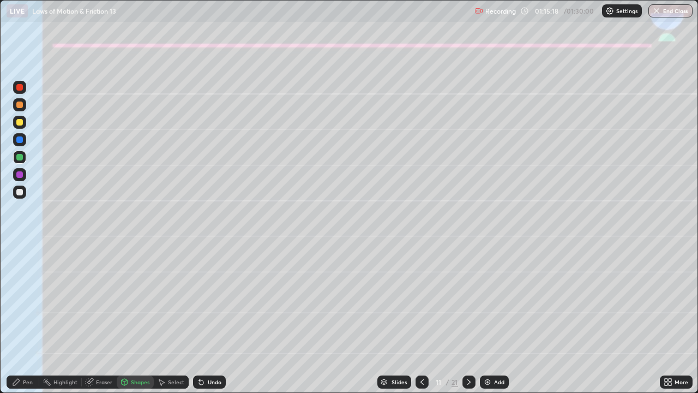
click at [32, 319] on div "Pen" at bounding box center [28, 381] width 10 height 5
click at [20, 193] on div at bounding box center [19, 192] width 7 height 7
click at [24, 102] on div at bounding box center [19, 104] width 13 height 13
click at [124, 319] on icon at bounding box center [124, 383] width 0 height 4
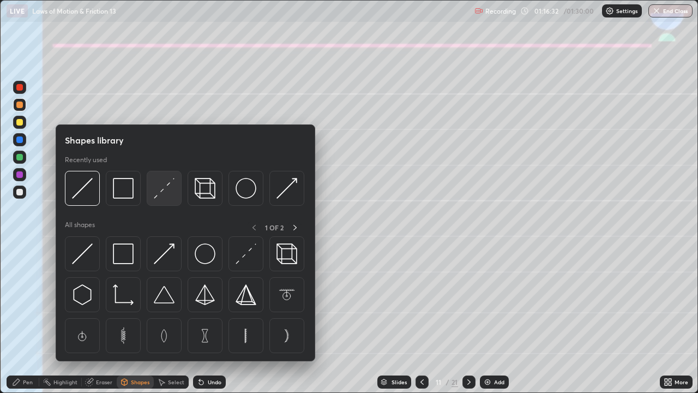
click at [159, 190] on img at bounding box center [164, 188] width 21 height 21
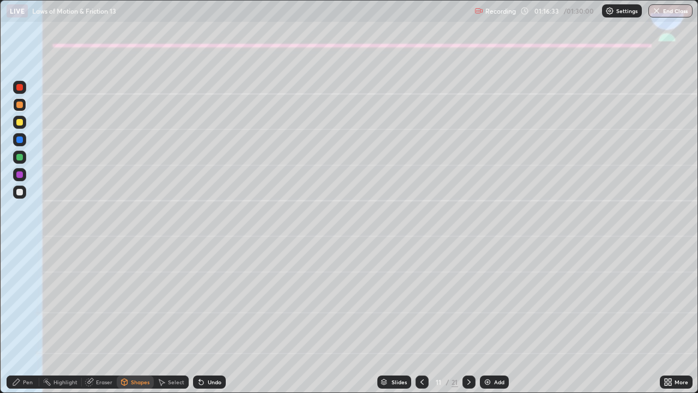
click at [15, 175] on div at bounding box center [19, 174] width 13 height 13
click at [468, 319] on icon at bounding box center [468, 381] width 3 height 5
click at [18, 119] on div at bounding box center [19, 122] width 7 height 7
click at [20, 319] on div "Pen" at bounding box center [23, 381] width 33 height 13
click at [132, 319] on div "Shapes" at bounding box center [140, 381] width 19 height 5
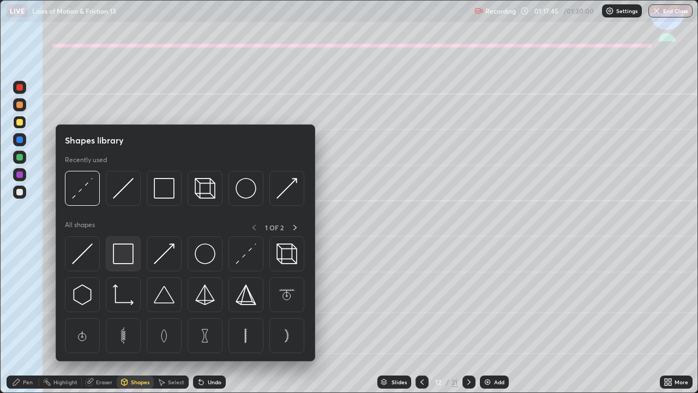
click at [123, 243] on div at bounding box center [123, 253] width 35 height 35
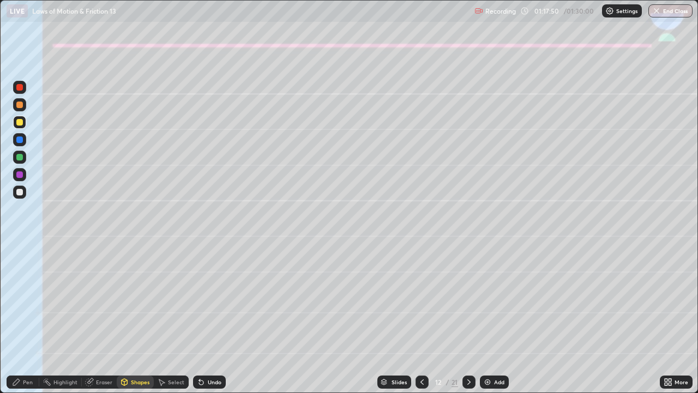
click at [133, 319] on div "Shapes" at bounding box center [135, 381] width 37 height 13
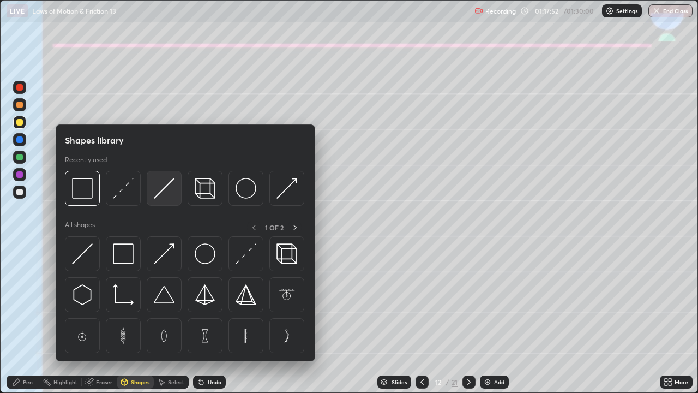
click at [156, 198] on img at bounding box center [164, 188] width 21 height 21
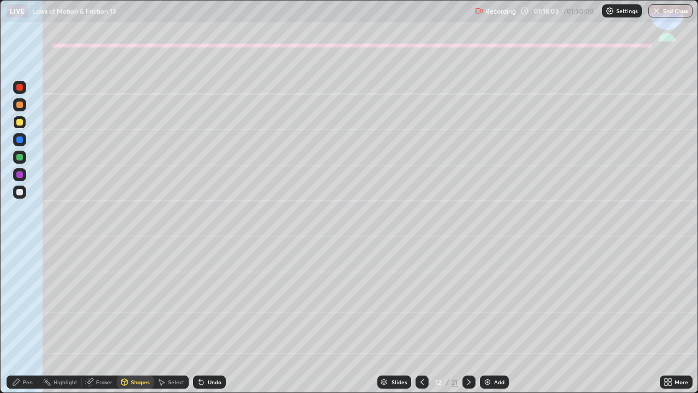
click at [26, 319] on div "Pen" at bounding box center [23, 381] width 33 height 13
click at [200, 319] on icon at bounding box center [201, 381] width 9 height 9
click at [20, 159] on div at bounding box center [19, 157] width 7 height 7
click at [19, 105] on div at bounding box center [19, 104] width 7 height 7
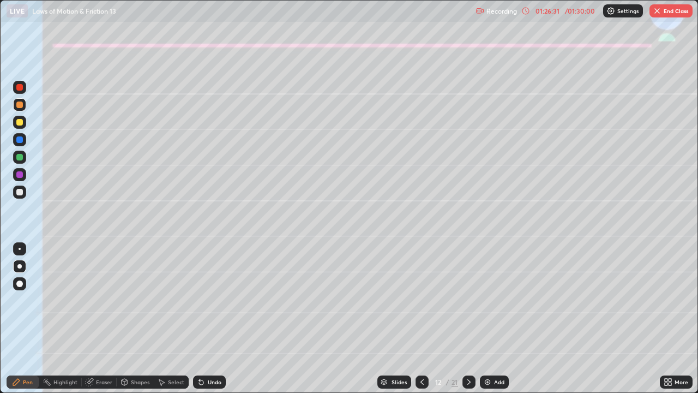
click at [679, 11] on button "End Class" at bounding box center [671, 10] width 43 height 13
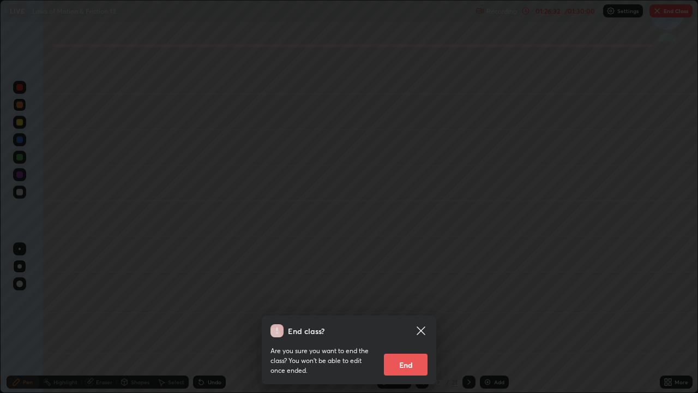
click at [416, 319] on button "End" at bounding box center [406, 364] width 44 height 22
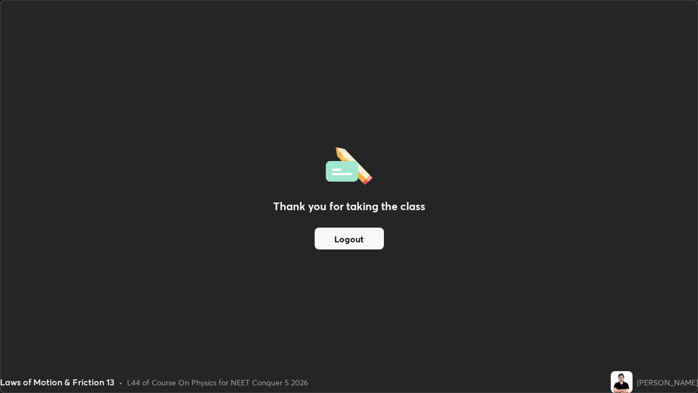
click at [351, 236] on button "Logout" at bounding box center [349, 238] width 69 height 22
